Goal: Information Seeking & Learning: Learn about a topic

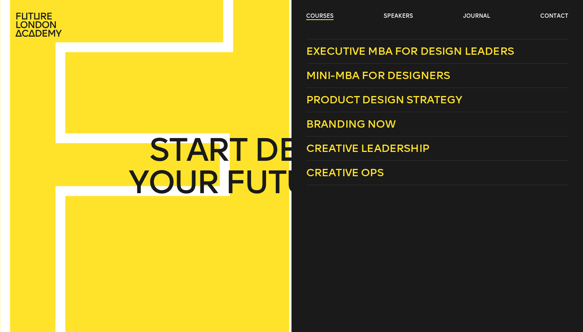
click at [319, 15] on link "courses" at bounding box center [319, 16] width 27 height 8
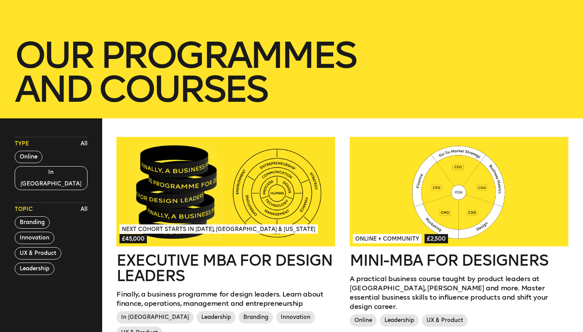
scroll to position [176, 0]
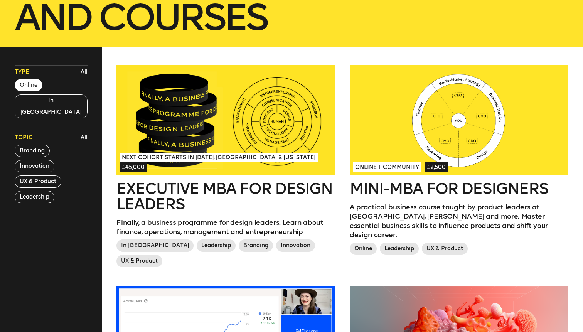
click at [20, 82] on button "Online" at bounding box center [29, 85] width 28 height 12
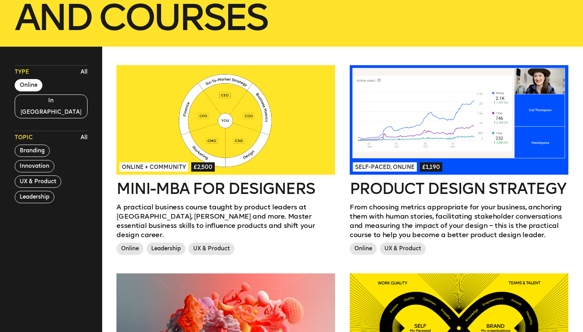
click at [216, 143] on div at bounding box center [225, 119] width 218 height 109
click at [421, 121] on div at bounding box center [458, 119] width 218 height 109
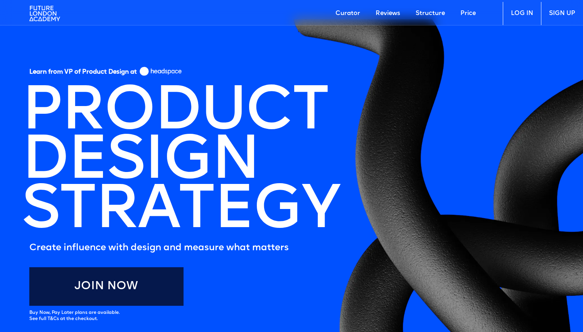
click at [466, 13] on link "Price" at bounding box center [467, 13] width 31 height 23
click at [34, 13] on img at bounding box center [44, 13] width 31 height 23
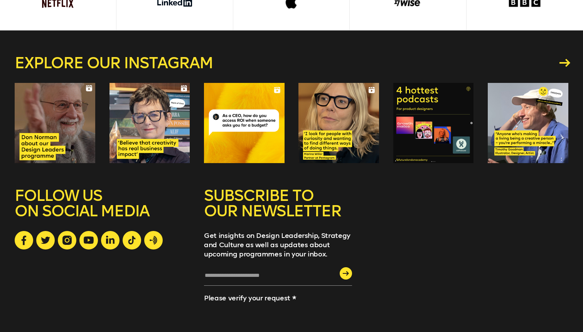
scroll to position [2129, 0]
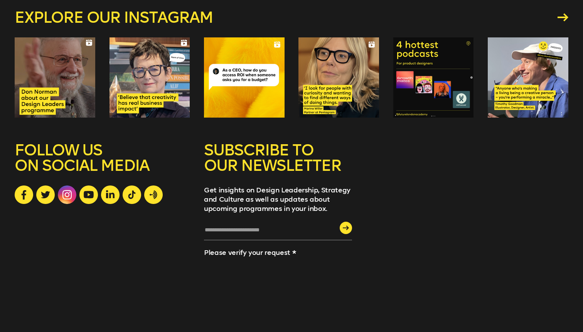
click at [67, 190] on icon at bounding box center [66, 194] width 9 height 9
